Goal: Browse casually: Explore the website without a specific task or goal

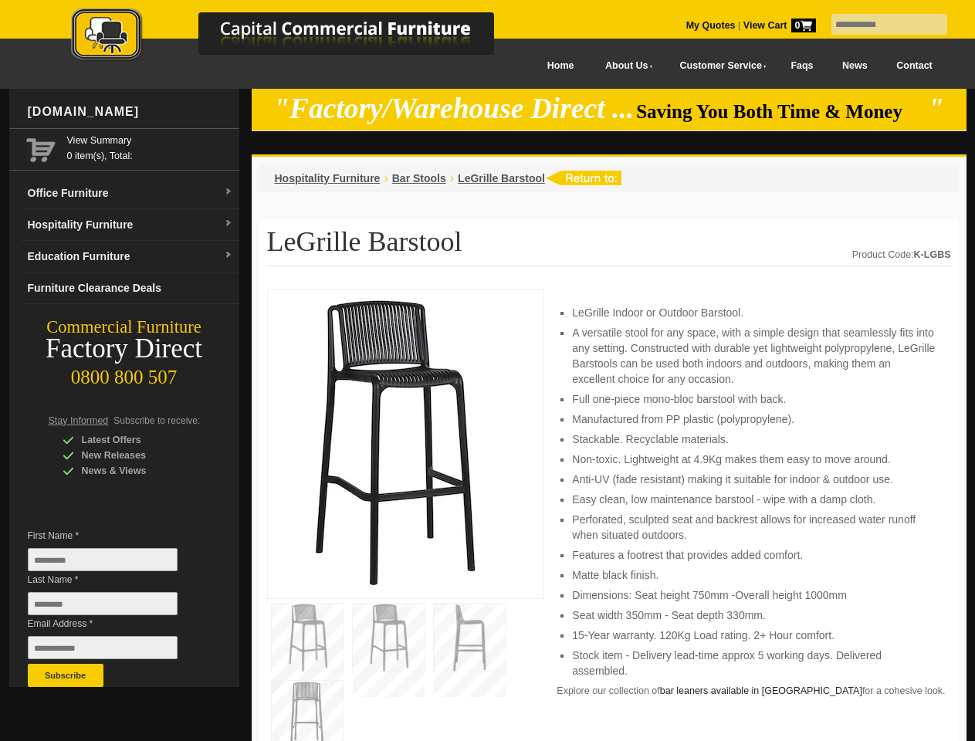
click at [879, 25] on input "text" at bounding box center [890, 24] width 116 height 21
click at [114, 608] on input "Last Name *" at bounding box center [103, 603] width 150 height 23
click at [66, 676] on button "Subscribe" at bounding box center [66, 675] width 76 height 23
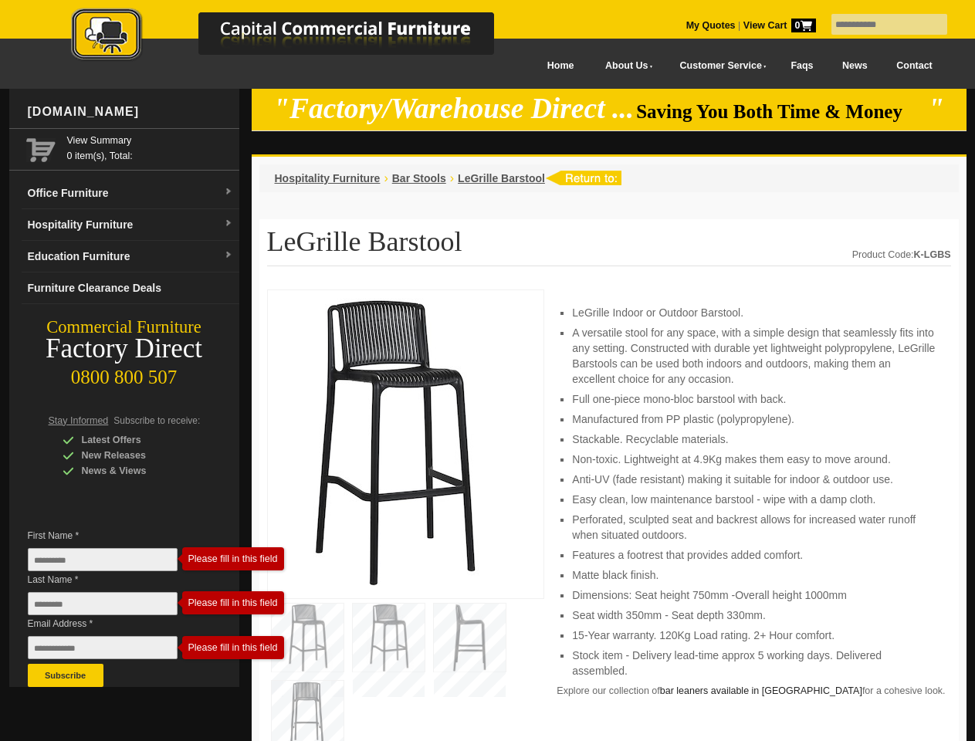
click at [609, 516] on li "Perforated, sculpted seat and backrest allows for increased water runoff when s…" at bounding box center [753, 527] width 363 height 31
